Goal: Task Accomplishment & Management: Manage account settings

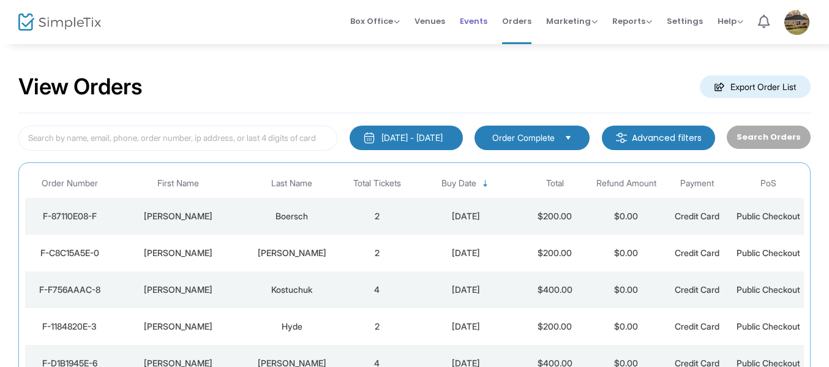
click at [474, 23] on span "Events" at bounding box center [474, 21] width 28 height 31
